Goal: Contribute content

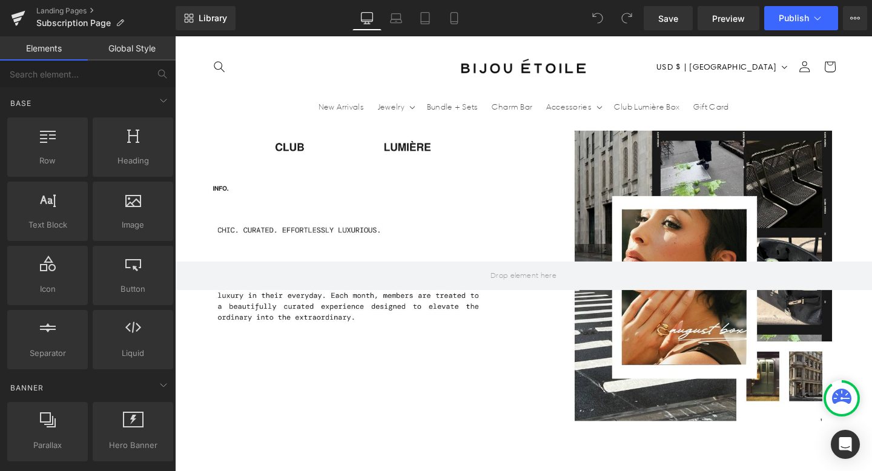
scroll to position [1549, 0]
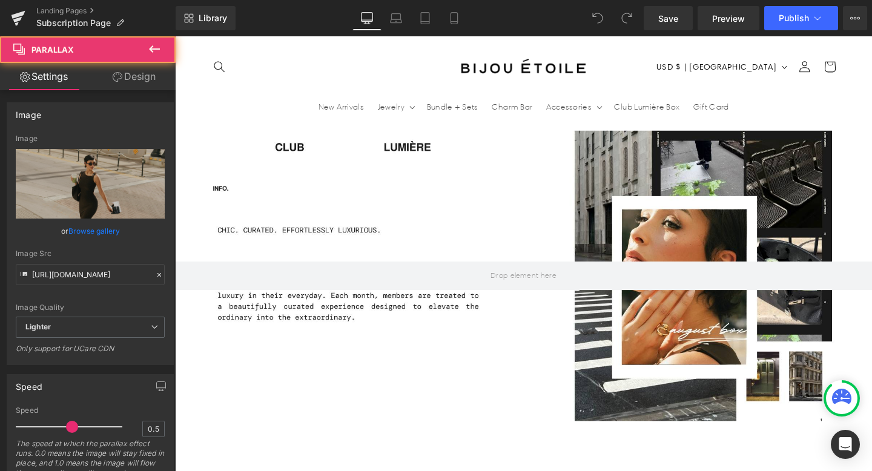
click at [451, 341] on div at bounding box center [541, 276] width 733 height 438
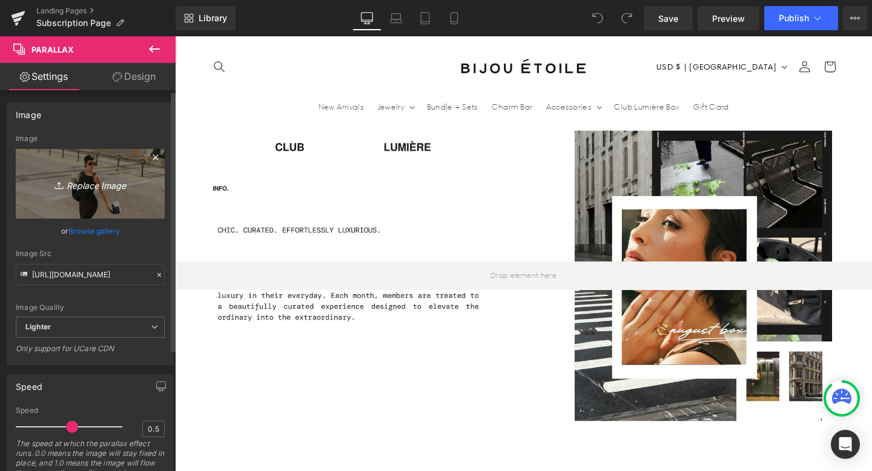
click at [92, 186] on icon "Replace Image" at bounding box center [90, 183] width 97 height 15
type input "C:\fakepath\_B1A0863_websize.jpg"
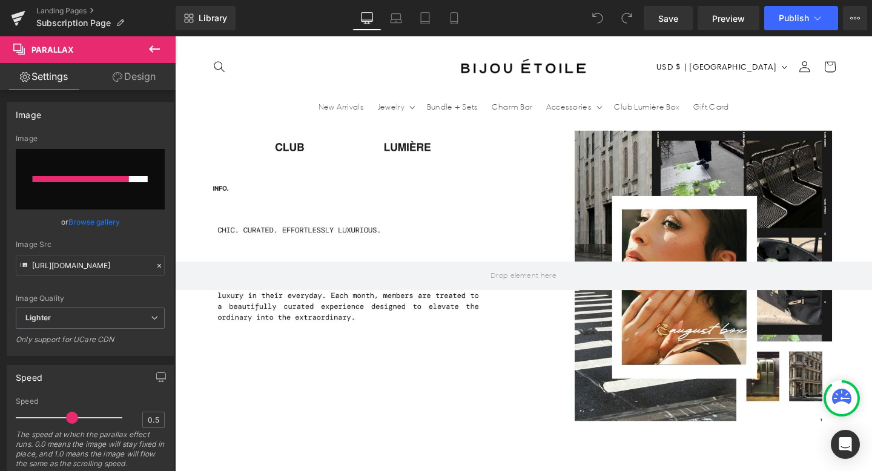
scroll to position [0, 0]
type input "[URL][DOMAIN_NAME]"
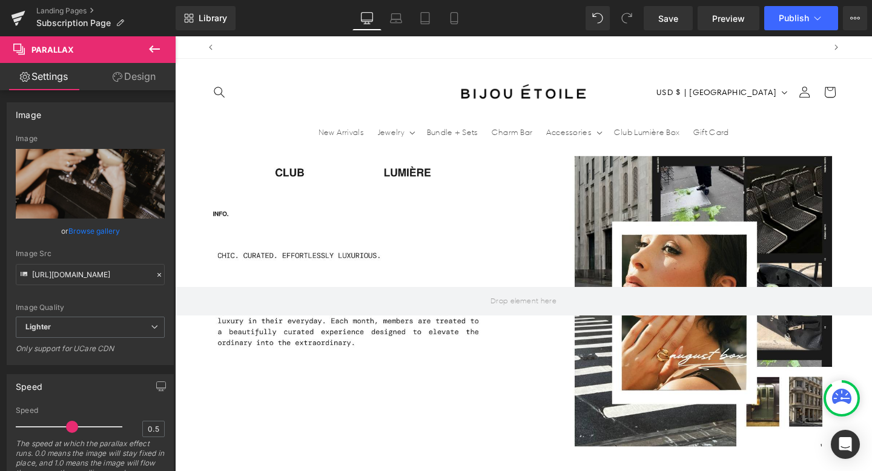
scroll to position [0, 636]
click at [460, 19] on icon at bounding box center [454, 18] width 12 height 12
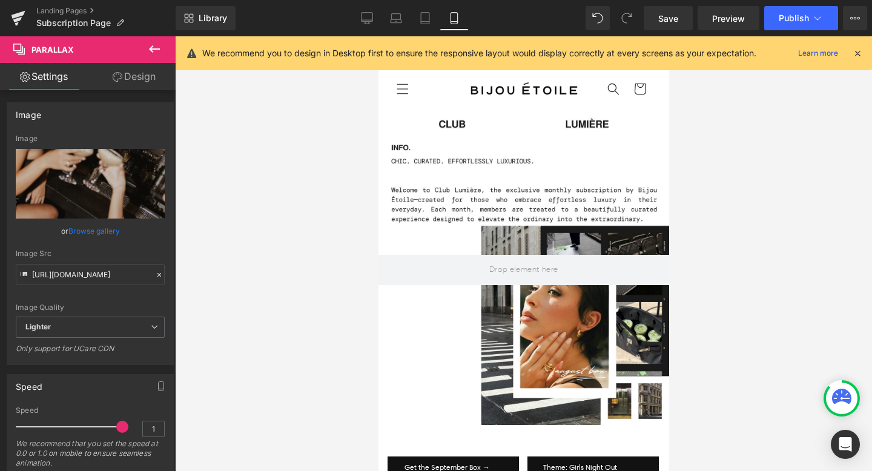
scroll to position [60, 0]
click at [570, 343] on div at bounding box center [523, 270] width 291 height 310
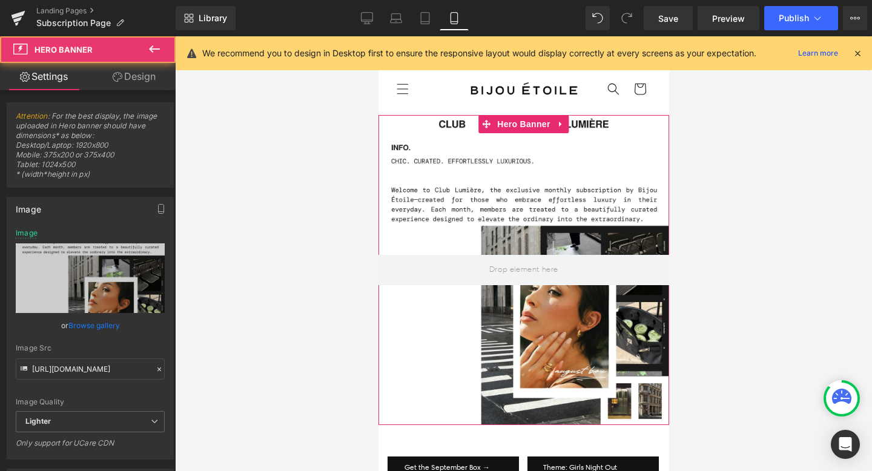
scroll to position [0, 0]
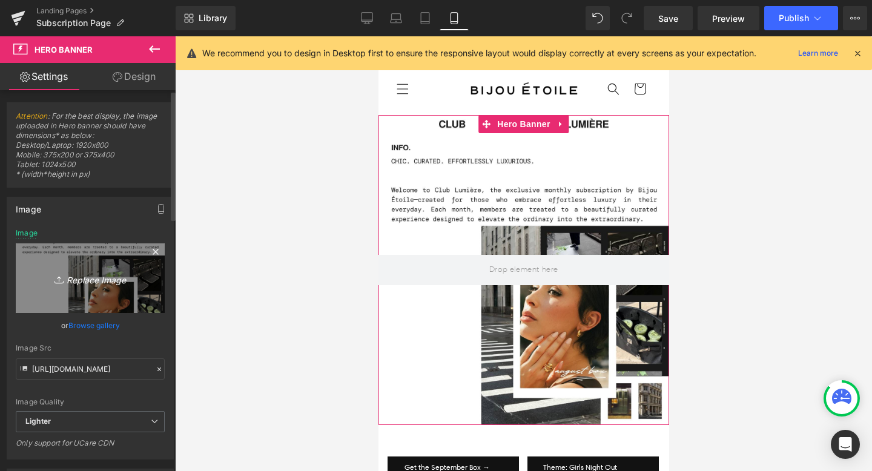
click at [91, 285] on icon "Replace Image" at bounding box center [90, 278] width 97 height 15
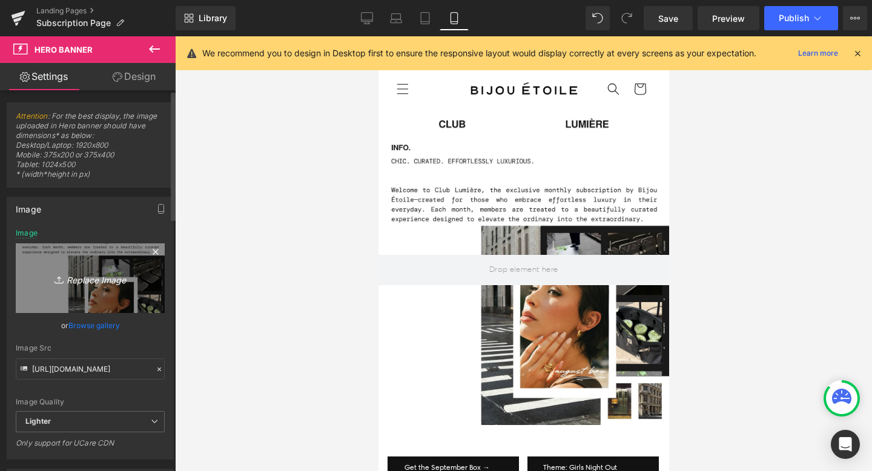
scroll to position [0, 222]
type input "C:\fakepath\Contents (1).png"
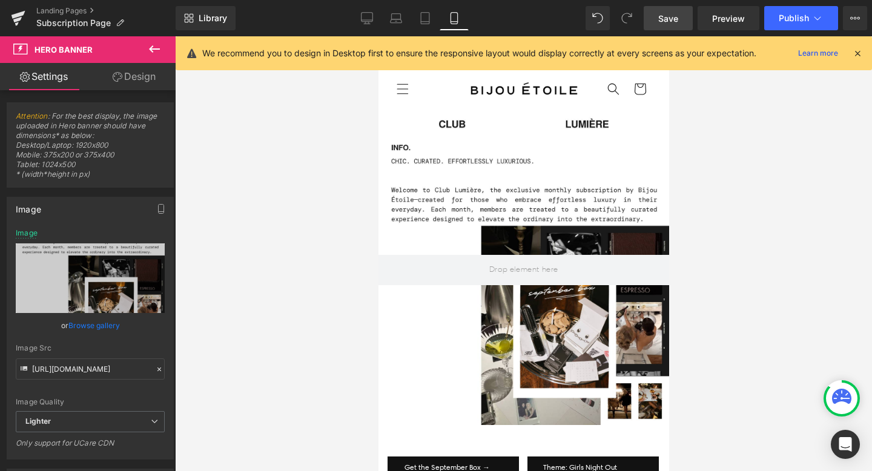
click at [669, 15] on span "Save" at bounding box center [668, 18] width 20 height 13
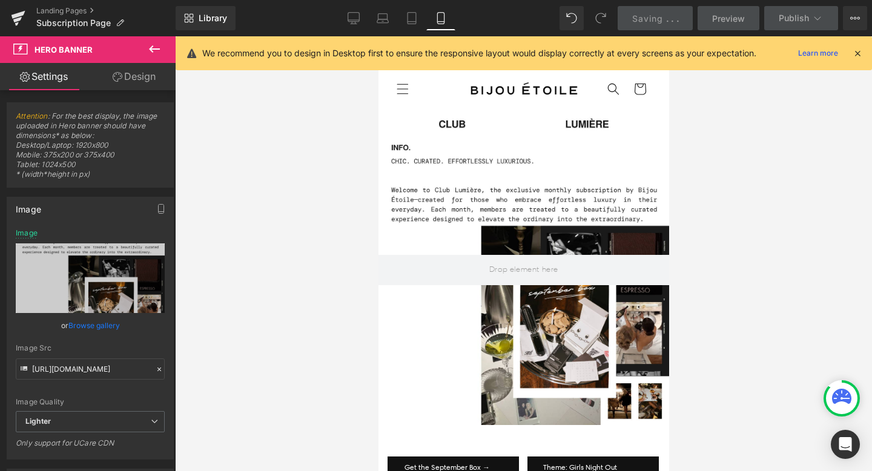
scroll to position [0, 0]
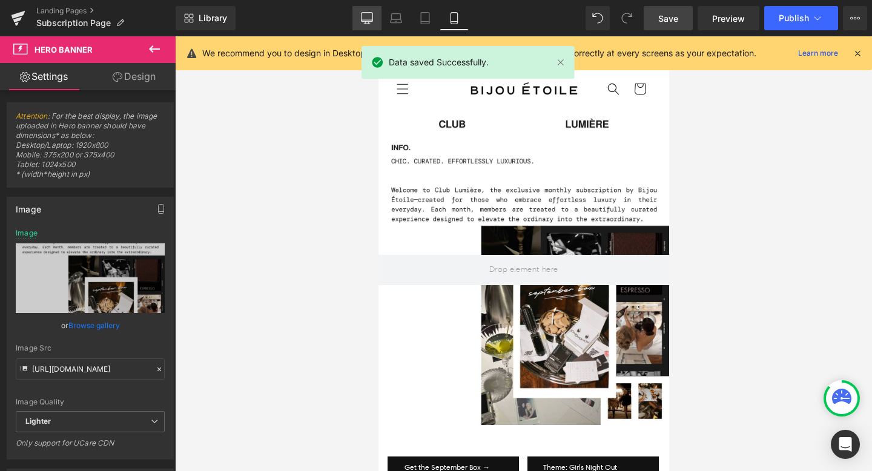
click at [368, 29] on link "Desktop" at bounding box center [366, 18] width 29 height 24
type input "[URL][DOMAIN_NAME]"
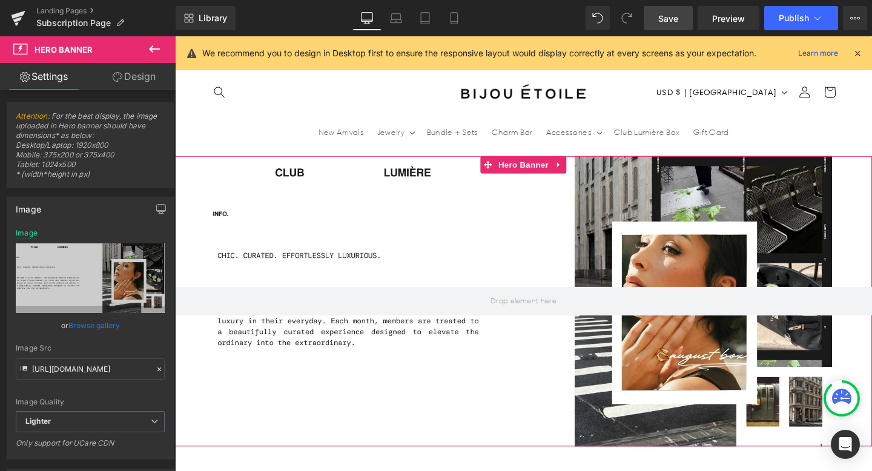
click at [570, 217] on div at bounding box center [541, 314] width 733 height 305
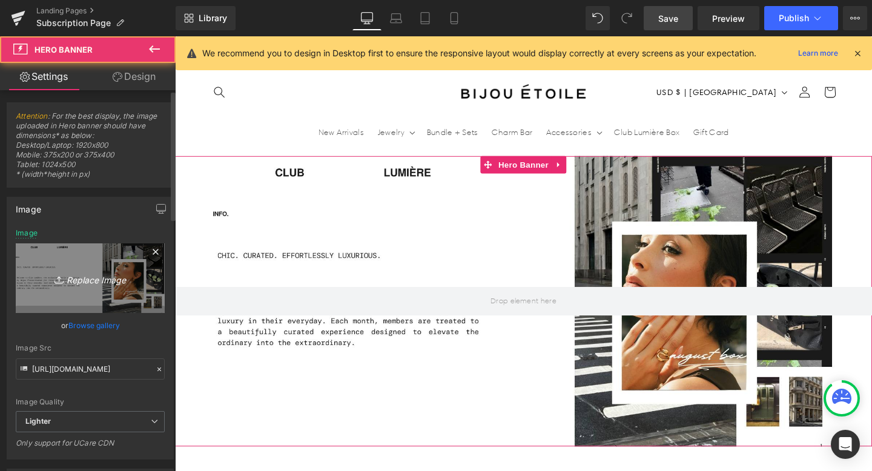
click at [112, 278] on icon "Replace Image" at bounding box center [90, 278] width 97 height 15
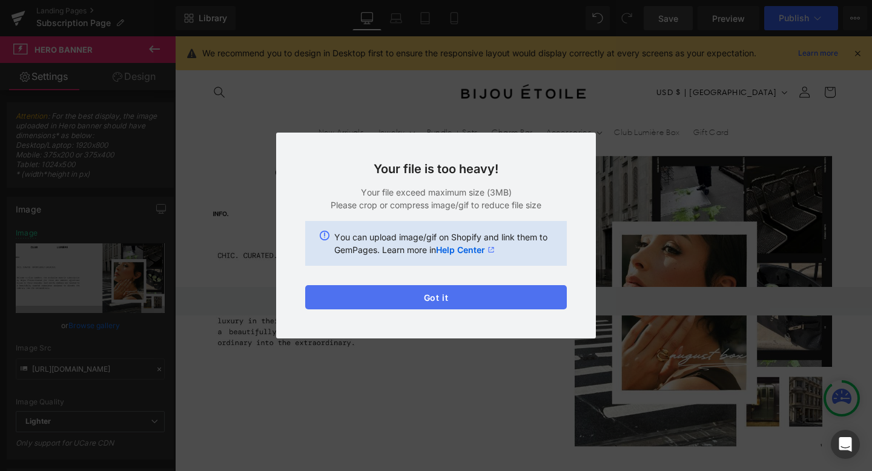
click at [489, 287] on button "Got it" at bounding box center [436, 297] width 262 height 24
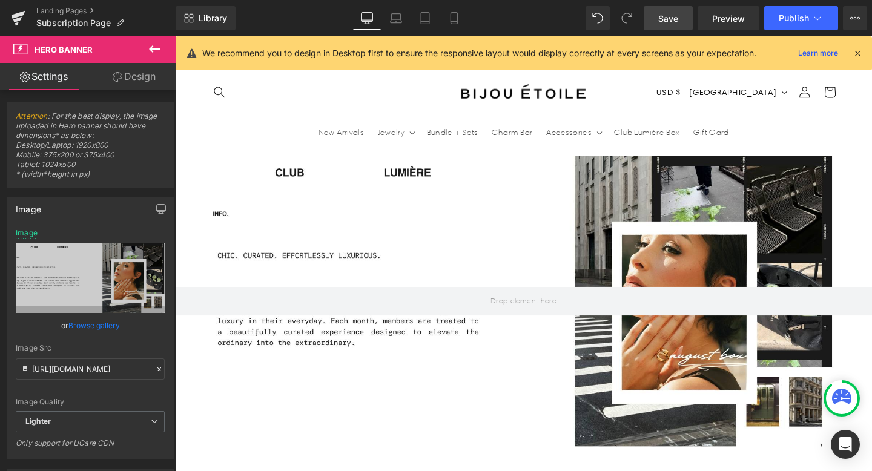
scroll to position [0, 636]
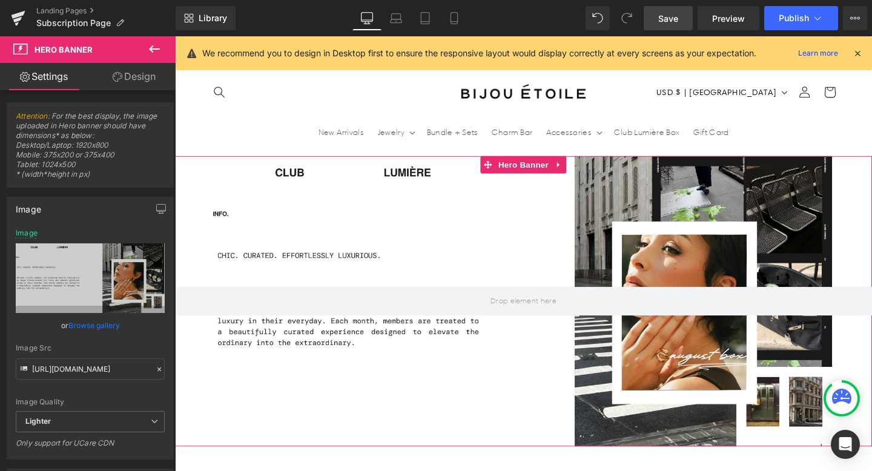
click at [565, 238] on div at bounding box center [541, 314] width 733 height 305
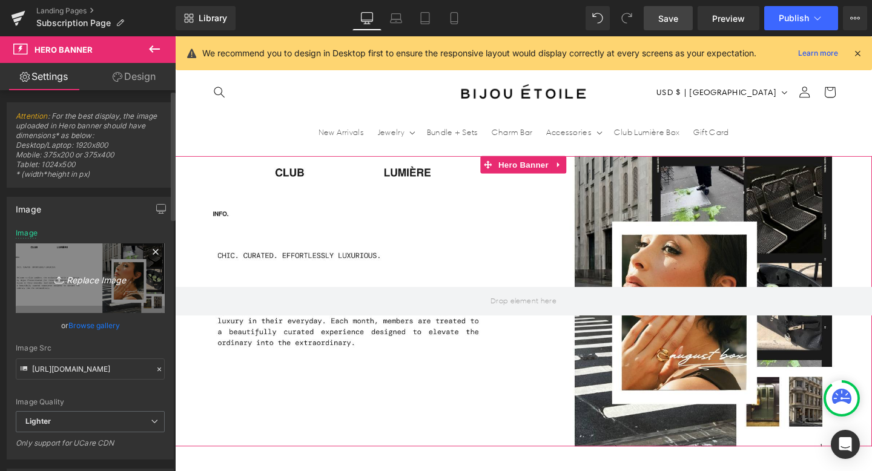
click at [86, 271] on icon "Replace Image" at bounding box center [90, 278] width 97 height 15
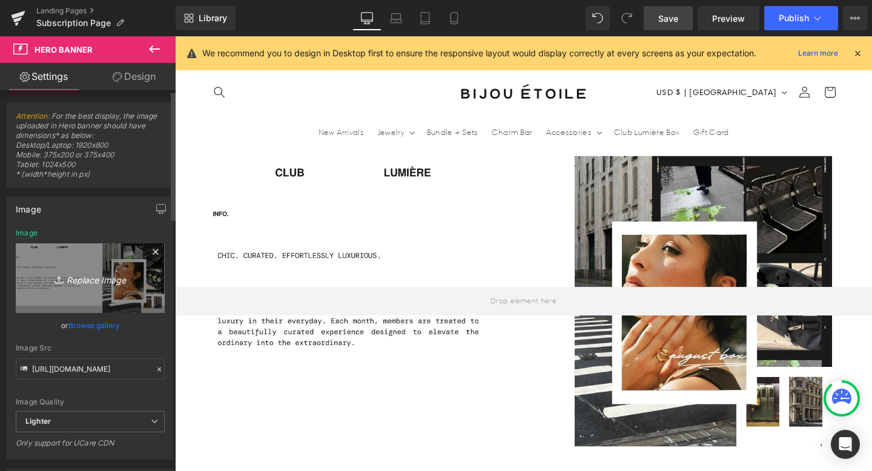
scroll to position [0, 0]
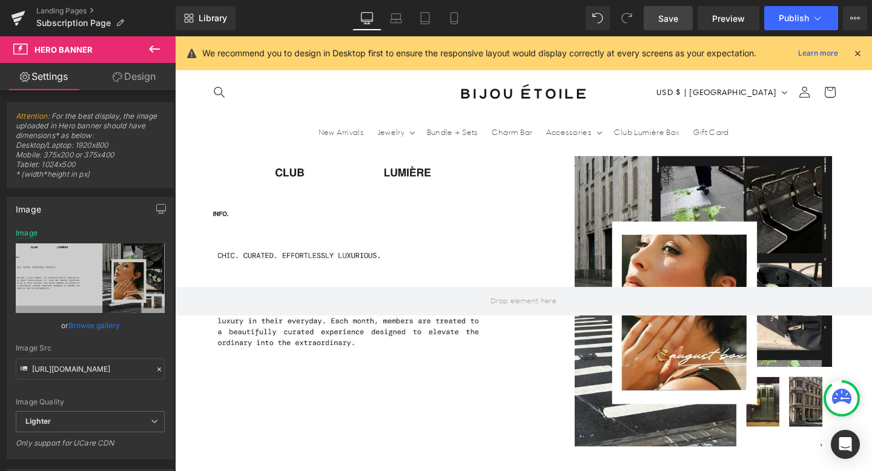
type input "C:\fakepath\Contents (9).png"
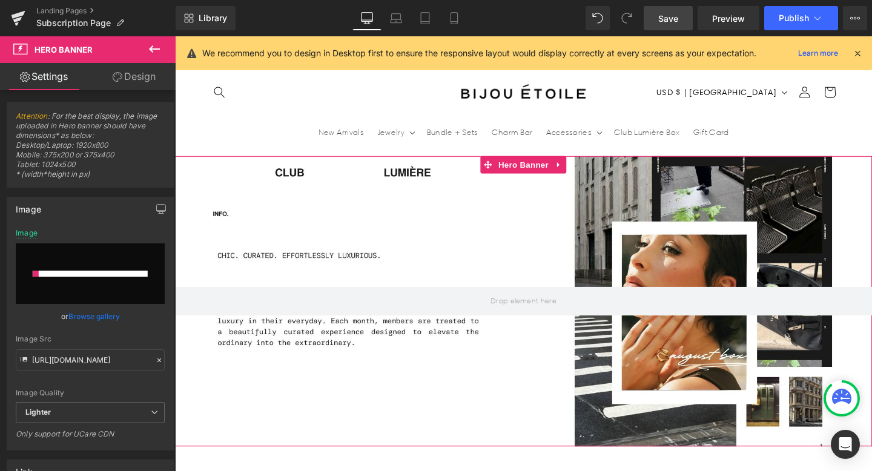
scroll to position [0, 636]
type input "[URL][DOMAIN_NAME]"
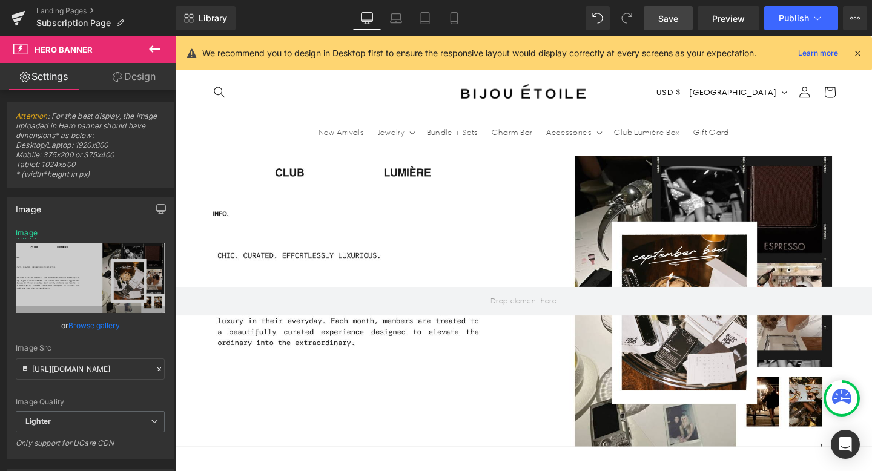
scroll to position [0, 0]
click at [871, 82] on header "New Arrivals Jewelry Jewelry Shop All Silver Collection Earrings Necklaces Brac…" at bounding box center [541, 111] width 727 height 102
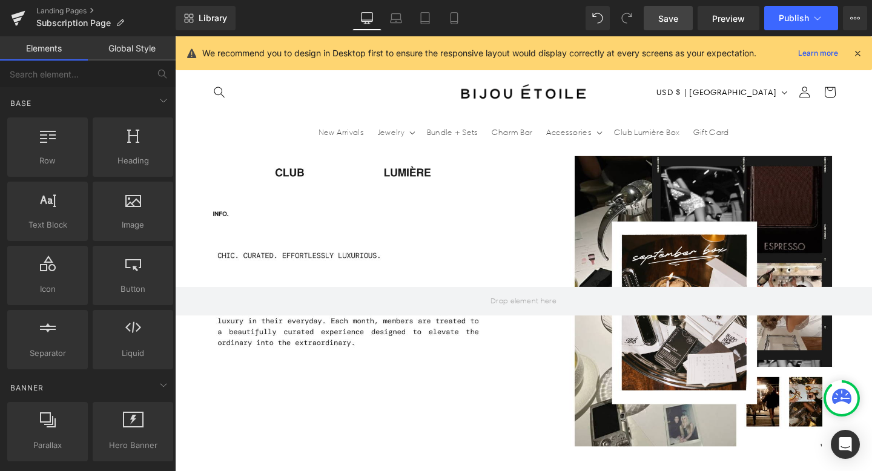
click at [855, 50] on icon at bounding box center [857, 53] width 11 height 11
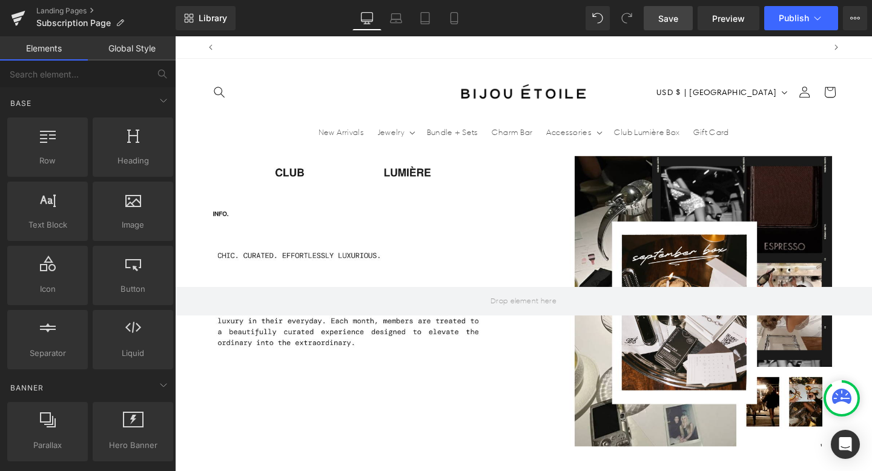
scroll to position [0, 636]
click at [668, 21] on span "Save" at bounding box center [668, 18] width 20 height 13
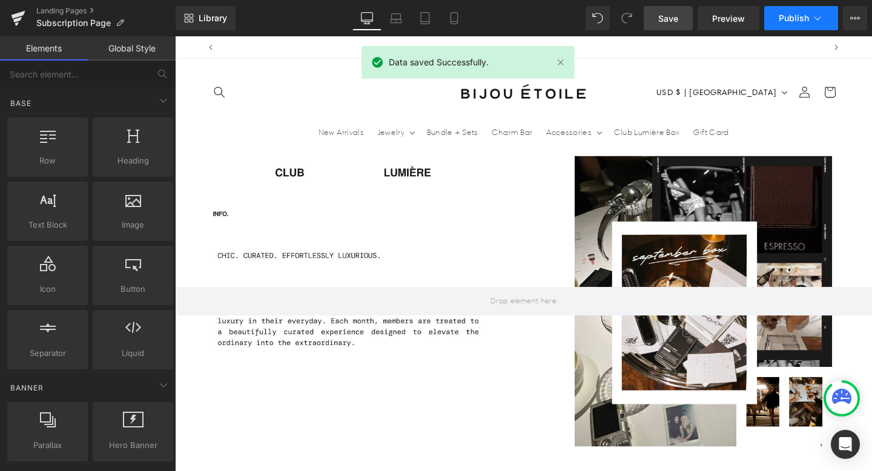
scroll to position [0, 0]
click at [793, 15] on span "Publish" at bounding box center [794, 18] width 30 height 10
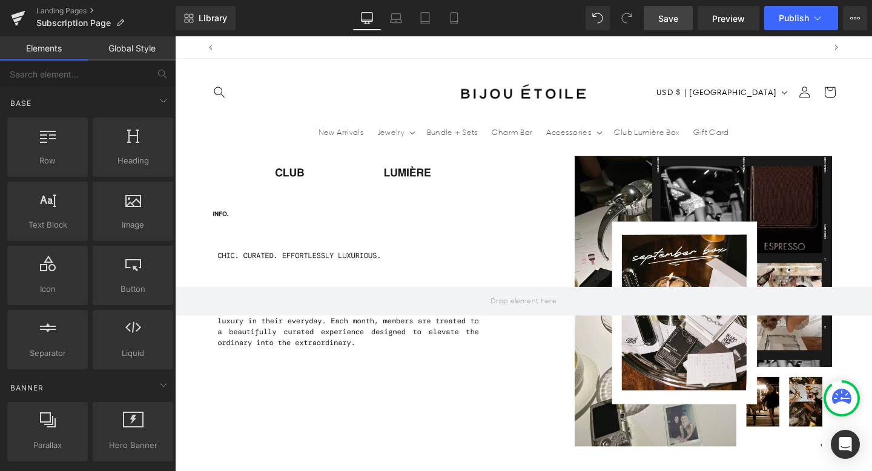
scroll to position [0, 636]
